Goal: Obtain resource: Download file/media

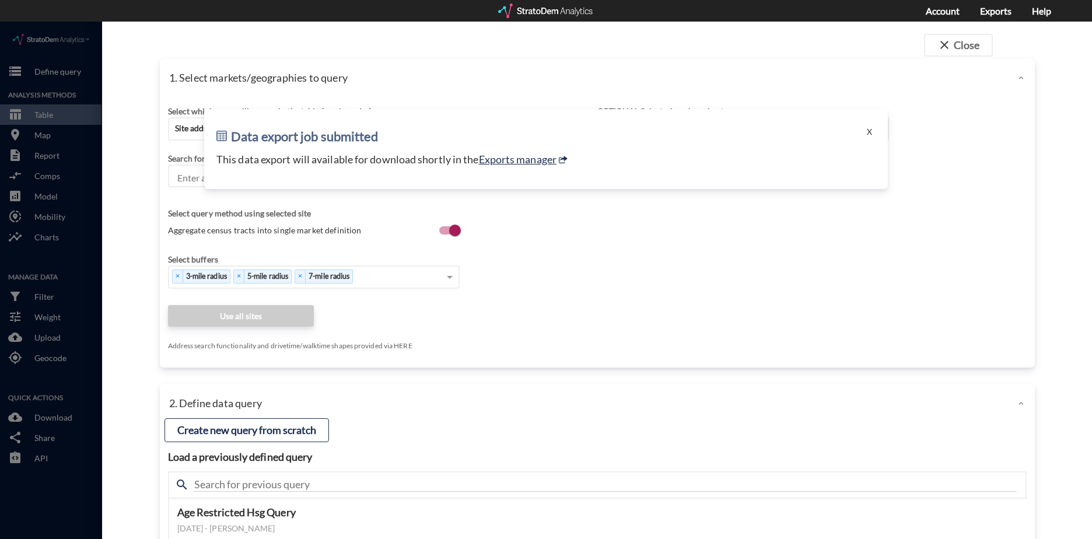
click input "Enter an address"
click button "X"
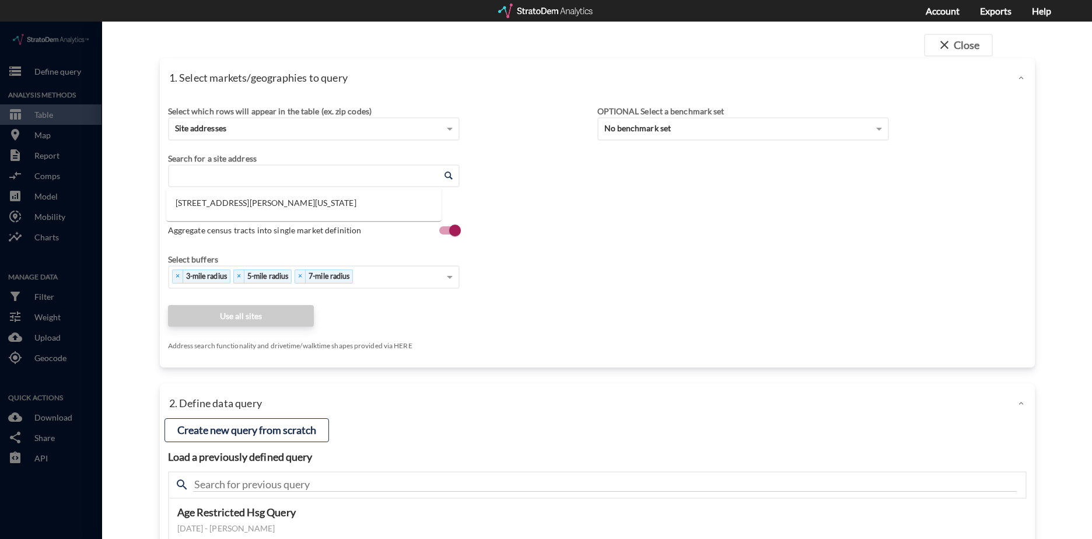
click input "Enter an address"
type input "6910 N Linder Rd, Eagle, Idaho"
click div "Search for a site address Enter an address Enter an address Select query method…"
click input "Enter an address"
click li "6910 N Linder Rd, Eagle, Idaho"
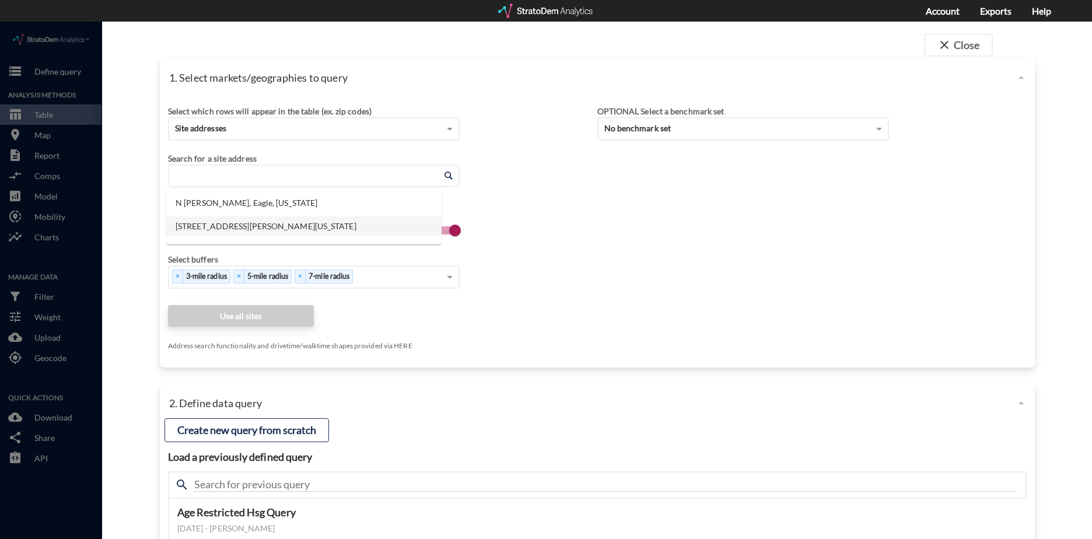
type input "6910 N Linder Rd, Eagle, Idaho"
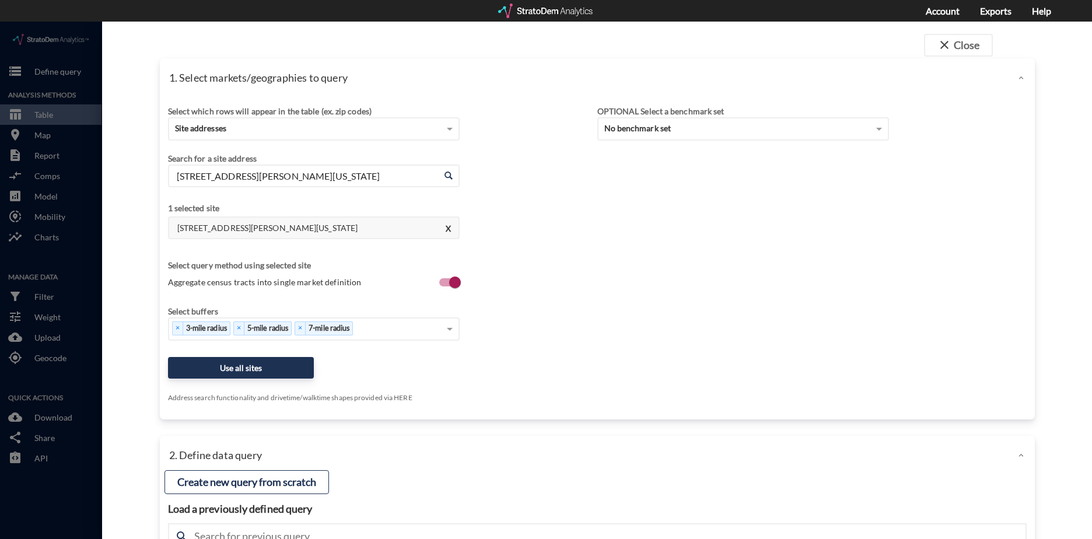
click div "Search for a site address Enter an address 6910 N Linder Rd, Eagle, Idaho Enter…"
click button "Use all sites"
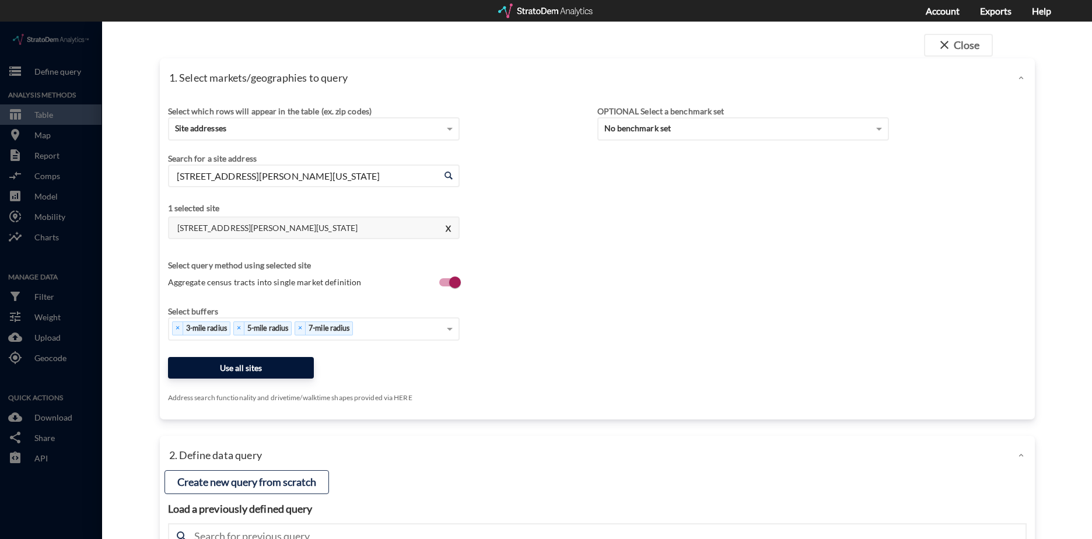
click button "Use all sites"
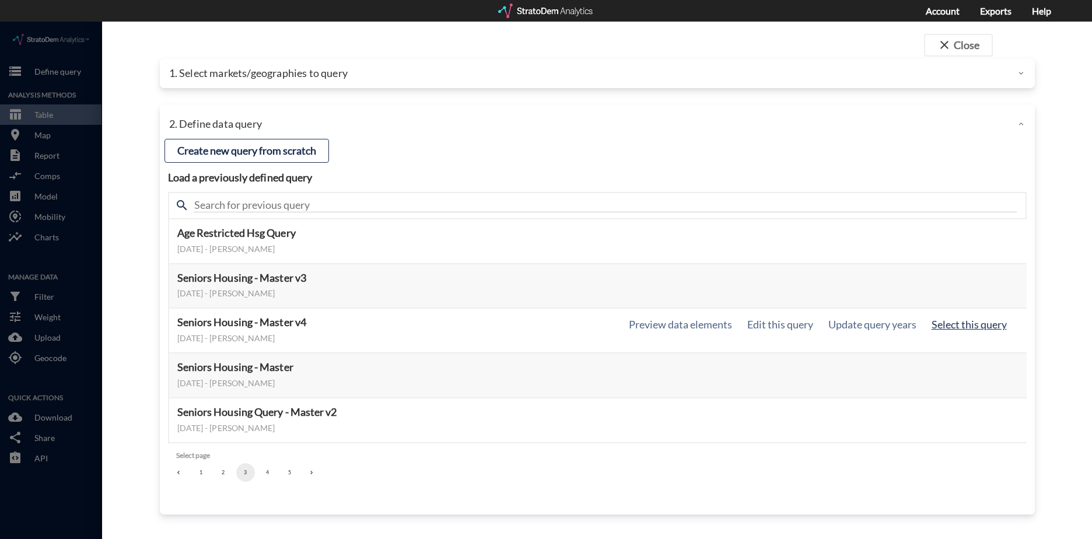
click button "Select this query"
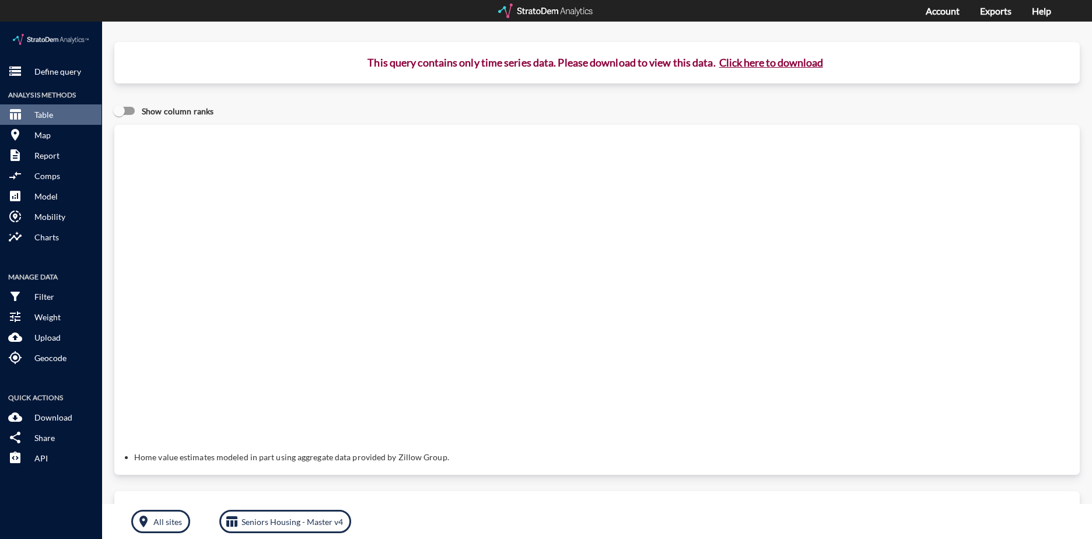
click button "Click here to download"
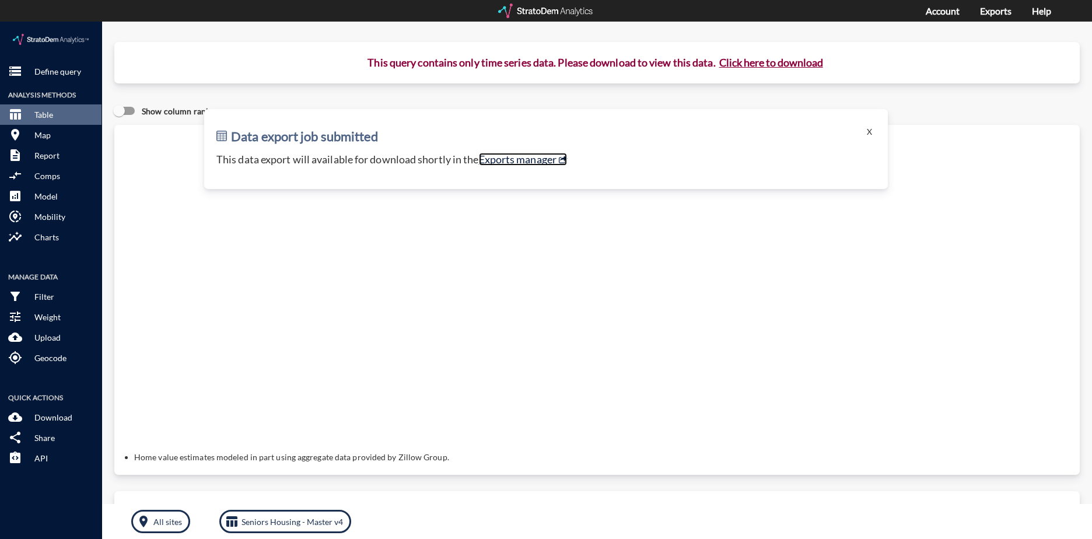
click link "Exports manager"
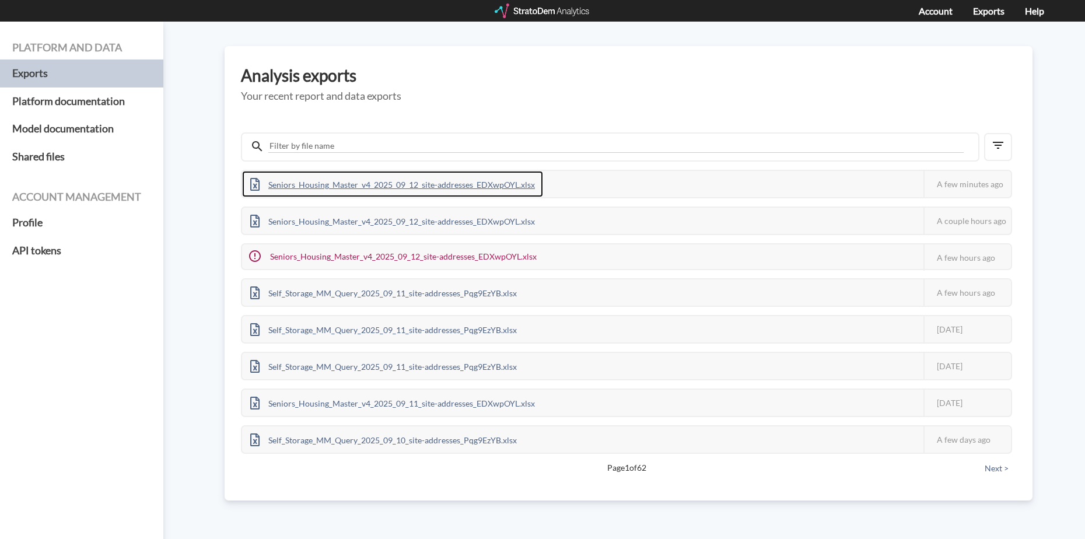
click at [516, 185] on div "Seniors_Housing_Master_v4_2025_09_12_site-addresses_EDXwpOYL.xlsx" at bounding box center [392, 184] width 301 height 26
